Goal: Information Seeking & Learning: Learn about a topic

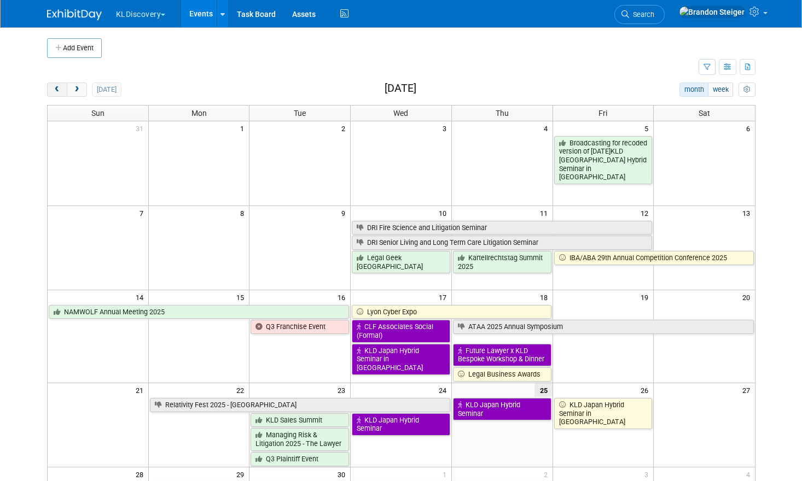
click at [53, 86] on span "prev" at bounding box center [57, 89] width 8 height 7
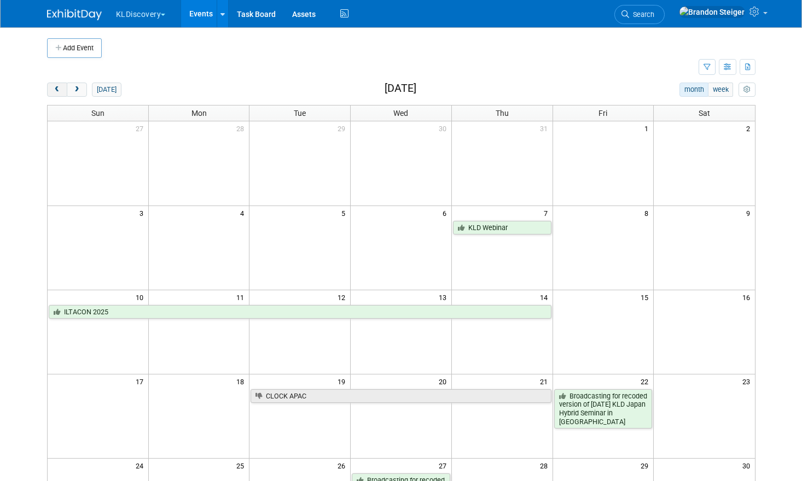
click at [53, 86] on span "prev" at bounding box center [57, 89] width 8 height 7
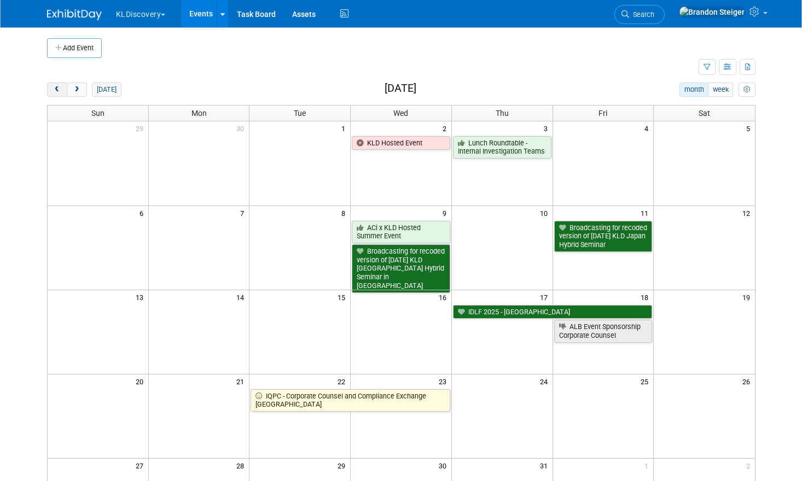
click at [53, 86] on span "prev" at bounding box center [57, 89] width 8 height 7
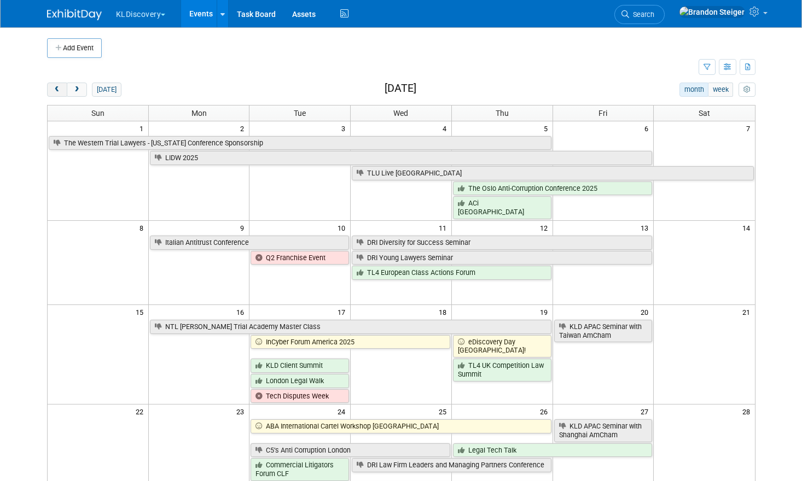
click at [53, 86] on span "prev" at bounding box center [57, 89] width 8 height 7
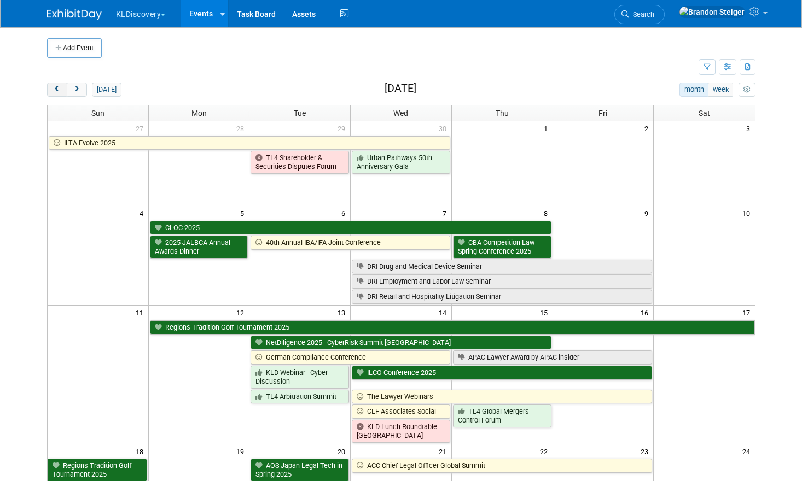
click at [53, 86] on span "prev" at bounding box center [57, 89] width 8 height 7
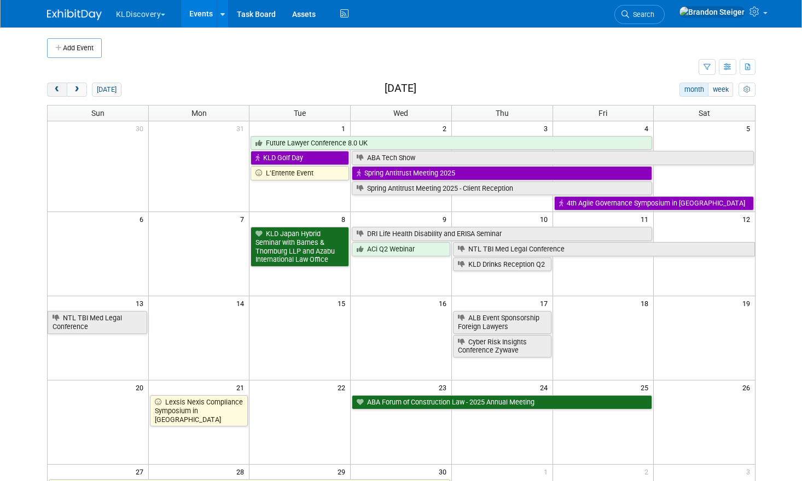
click at [53, 86] on span "prev" at bounding box center [57, 89] width 8 height 7
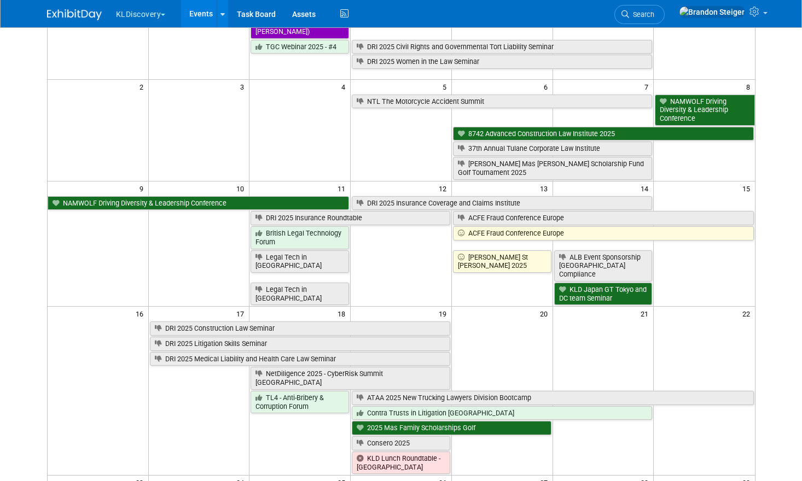
scroll to position [166, 0]
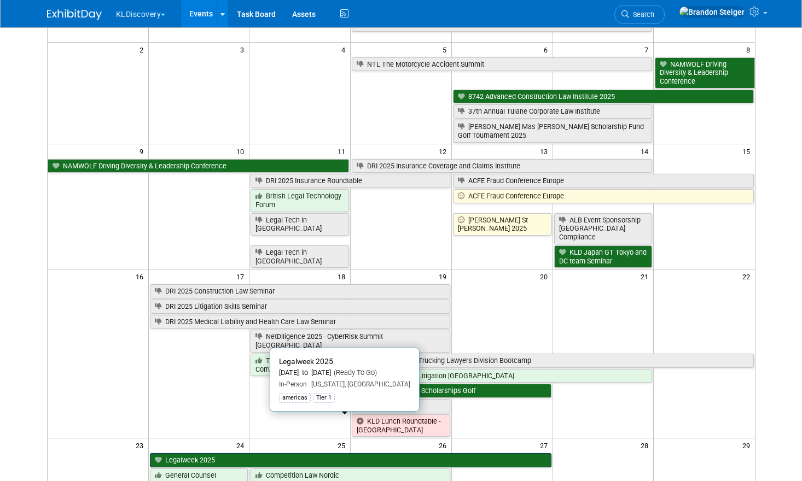
click at [242, 453] on link "Legalweek 2025" at bounding box center [350, 460] width 401 height 14
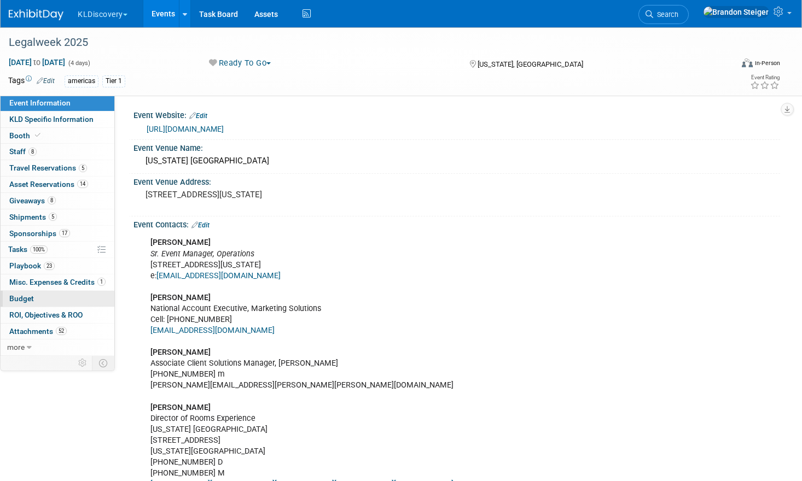
click at [37, 294] on link "Budget" at bounding box center [58, 299] width 114 height 16
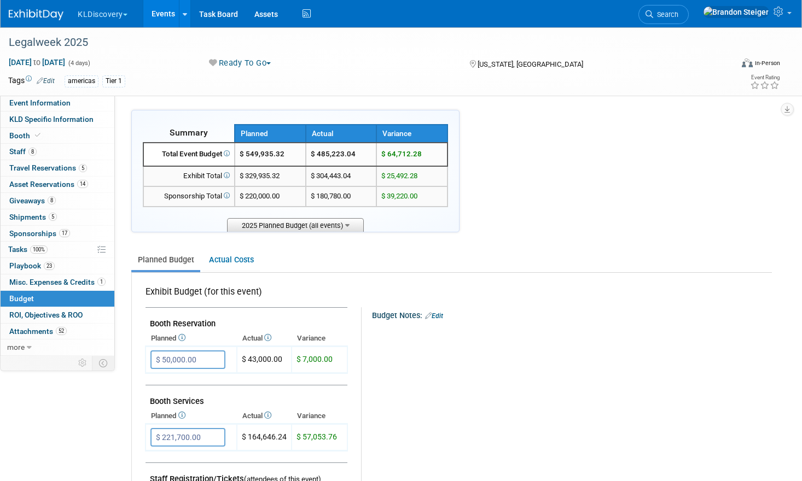
click at [336, 219] on span "2025 Planned Budget (all events)" at bounding box center [295, 225] width 137 height 14
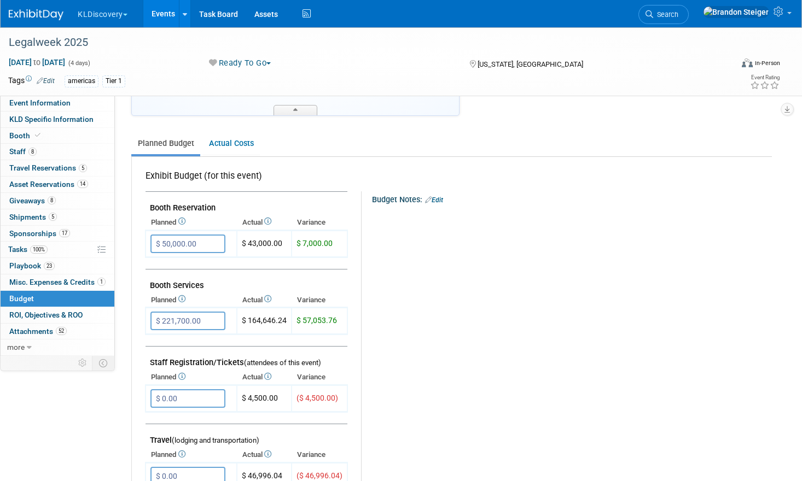
scroll to position [224, 0]
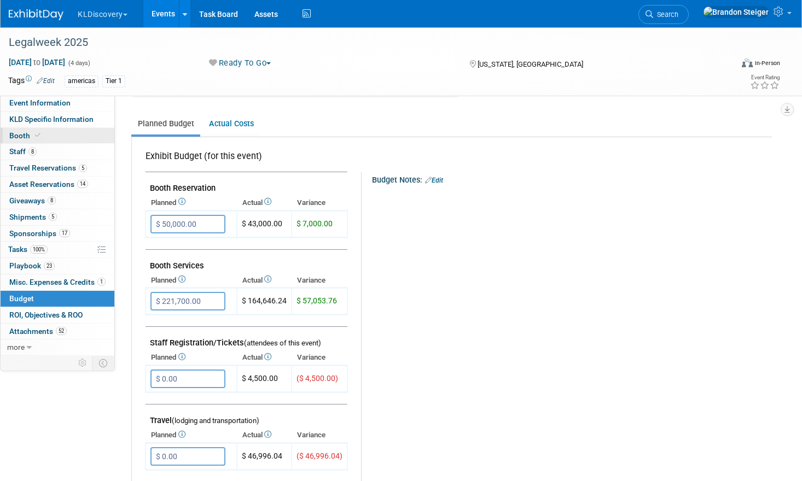
click at [14, 136] on span "Booth" at bounding box center [25, 135] width 33 height 9
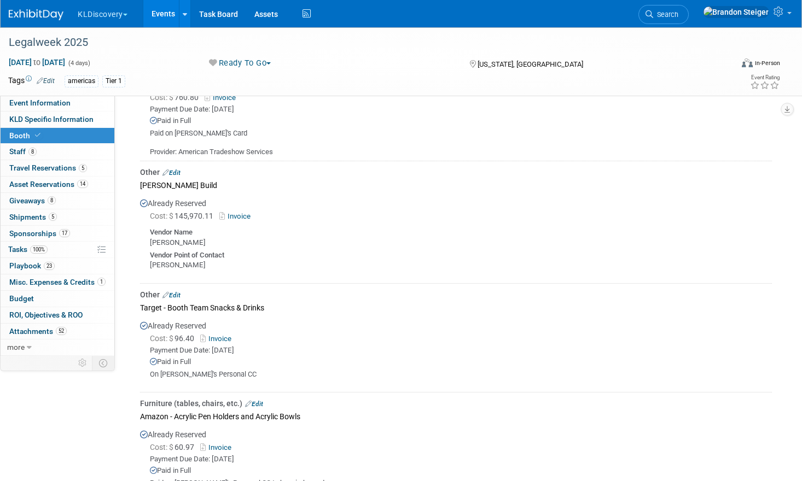
scroll to position [758, 0]
click at [240, 214] on link "Invoice" at bounding box center [237, 218] width 36 height 8
click at [34, 311] on span "ROI, Objectives & ROO 0" at bounding box center [45, 315] width 73 height 9
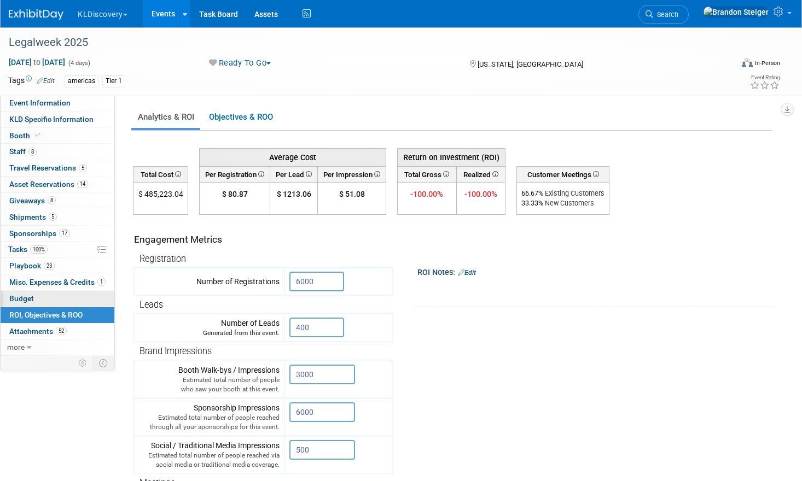
click at [36, 299] on link "Budget" at bounding box center [58, 299] width 114 height 16
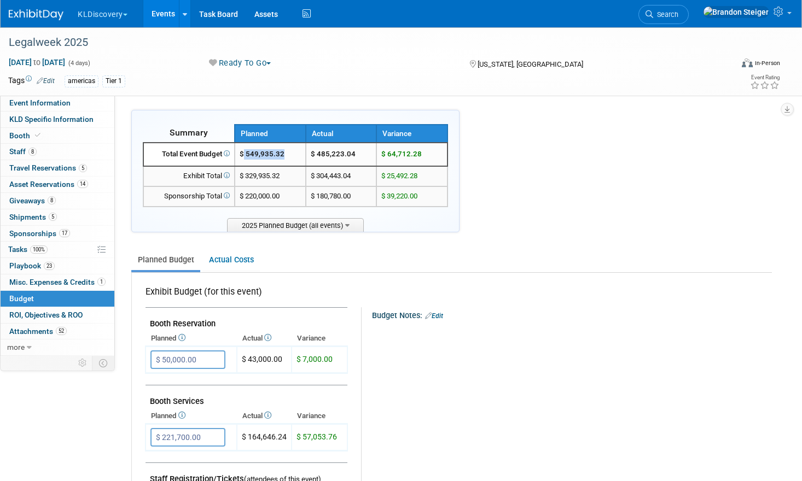
drag, startPoint x: 289, startPoint y: 155, endPoint x: 246, endPoint y: 155, distance: 43.2
click at [246, 155] on td "$ 549,935.32" at bounding box center [270, 155] width 71 height 24
click at [38, 311] on span "ROI, Objectives & ROO 0" at bounding box center [45, 315] width 73 height 9
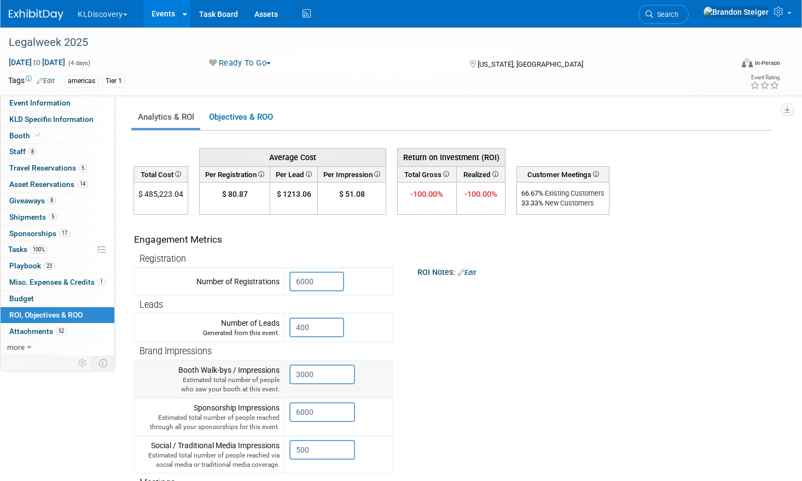
click at [194, 372] on div "Booth Walk-bys / Impressions Estimated total number of people who saw your boot…" at bounding box center [209, 380] width 141 height 30
drag, startPoint x: 179, startPoint y: 369, endPoint x: 281, endPoint y: 369, distance: 101.2
click at [281, 369] on td "Booth Walk-bys / Impressions Estimated total number of people who saw your boot…" at bounding box center [209, 379] width 150 height 38
copy div "Booth Walk-bys / Impressions"
drag, startPoint x: 280, startPoint y: 403, endPoint x: 181, endPoint y: 404, distance: 98.5
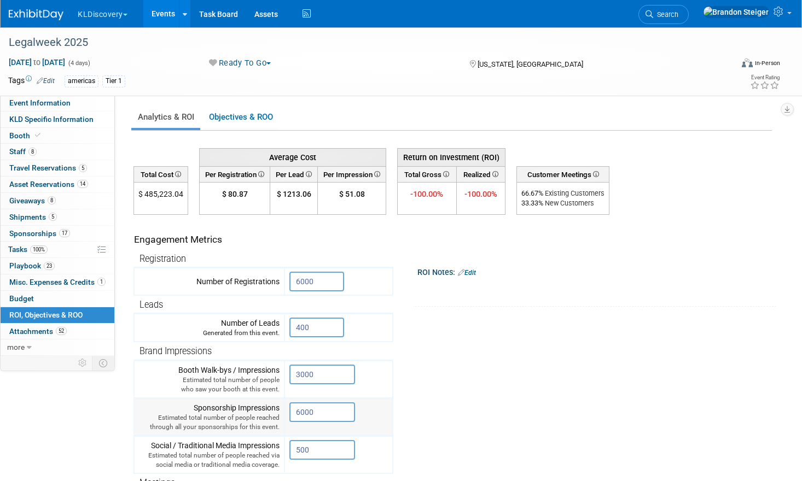
click at [181, 404] on div "Sponsorship Impressions Estimated total number of people reached through all yo…" at bounding box center [209, 418] width 141 height 30
copy div "Sponsorship Impressions"
drag, startPoint x: 150, startPoint y: 441, endPoint x: 280, endPoint y: 441, distance: 130.2
click at [280, 441] on td "Social / Traditional Media Impressions Estimated total number of people reached…" at bounding box center [209, 455] width 150 height 38
copy div "Social / Traditional Media Impressions"
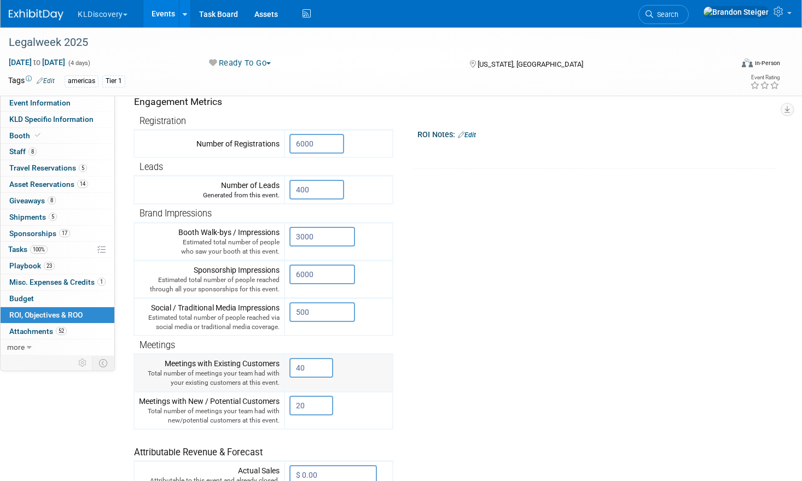
scroll to position [140, 0]
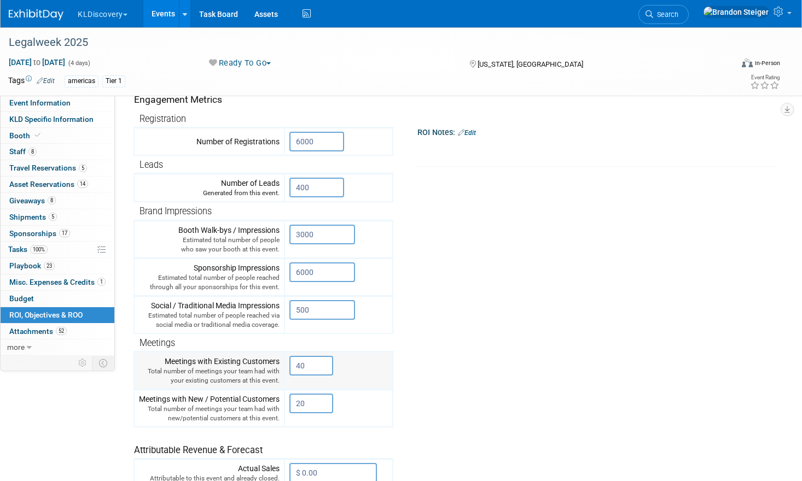
drag, startPoint x: 280, startPoint y: 356, endPoint x: 161, endPoint y: 352, distance: 118.2
click at [161, 356] on div "Meetings with Existing Customers Total number of meetings your team had with yo…" at bounding box center [209, 371] width 141 height 30
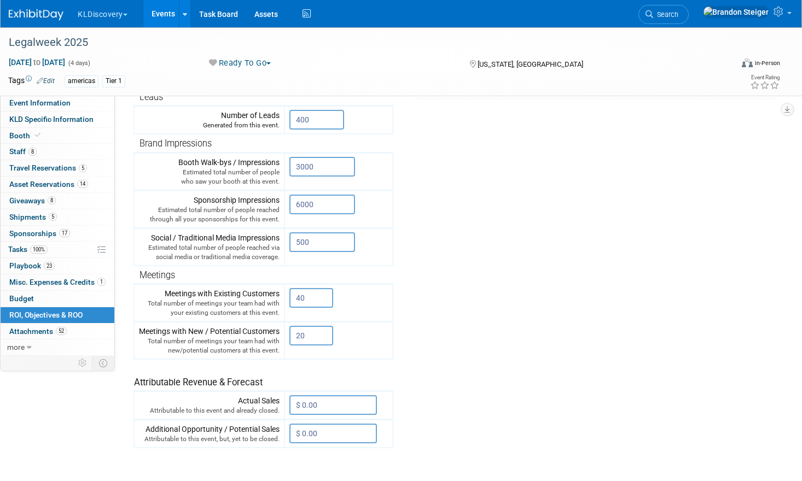
scroll to position [198, 0]
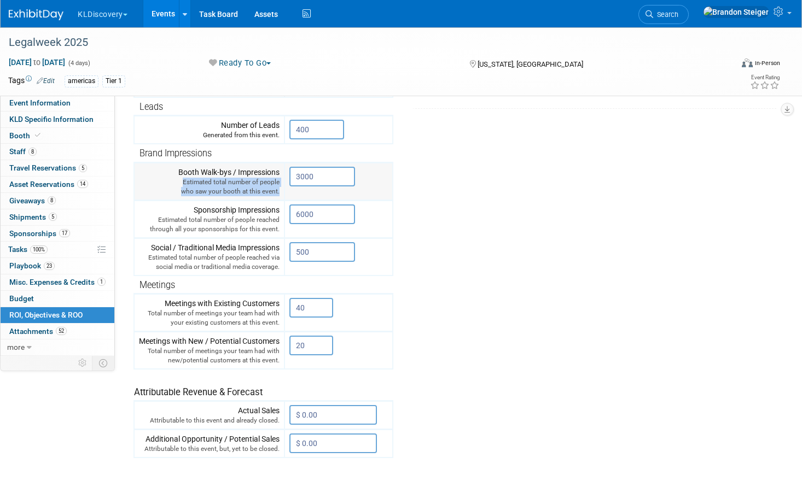
drag, startPoint x: 185, startPoint y: 178, endPoint x: 280, endPoint y: 186, distance: 95.5
click at [280, 186] on td "Booth Walk-bys / Impressions Estimated total number of people who saw your boot…" at bounding box center [209, 181] width 150 height 38
copy div "Estimated total number of people who saw your booth at this event."
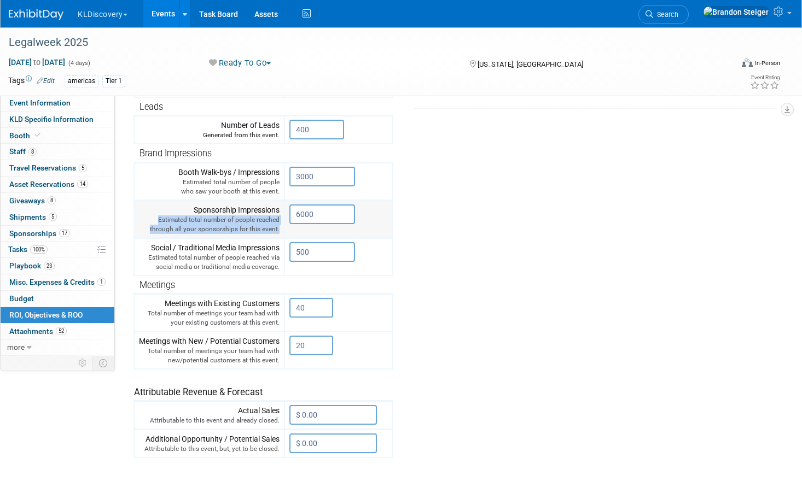
drag, startPoint x: 158, startPoint y: 216, endPoint x: 280, endPoint y: 225, distance: 122.3
click at [280, 225] on td "Sponsorship Impressions Estimated total number of people reached through all yo…" at bounding box center [209, 219] width 150 height 38
copy div "Estimated total number of people reached through all your sponsorships for this…"
